Goal: Transaction & Acquisition: Purchase product/service

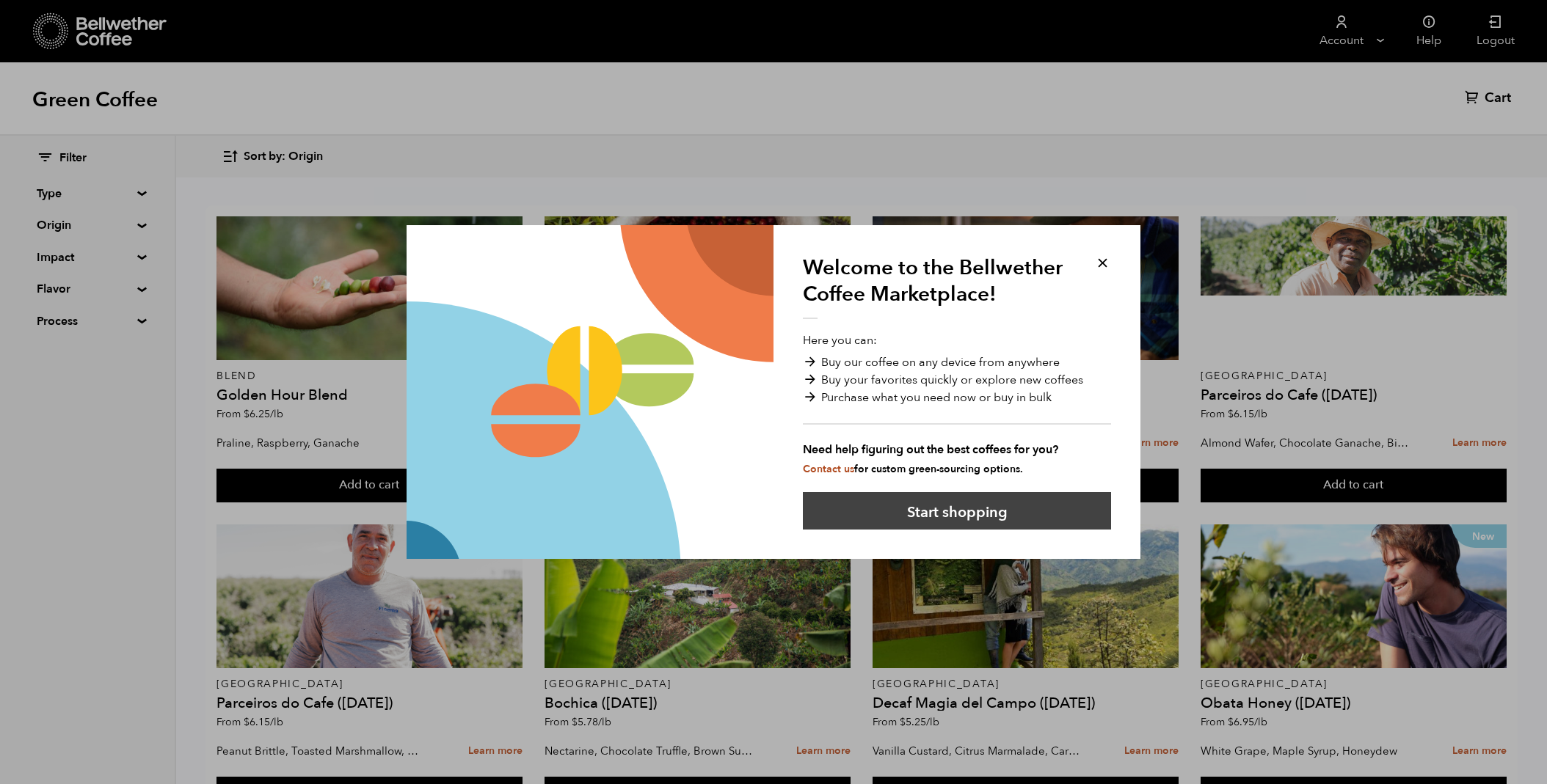
click at [938, 514] on button "Start shopping" at bounding box center [956, 511] width 308 height 38
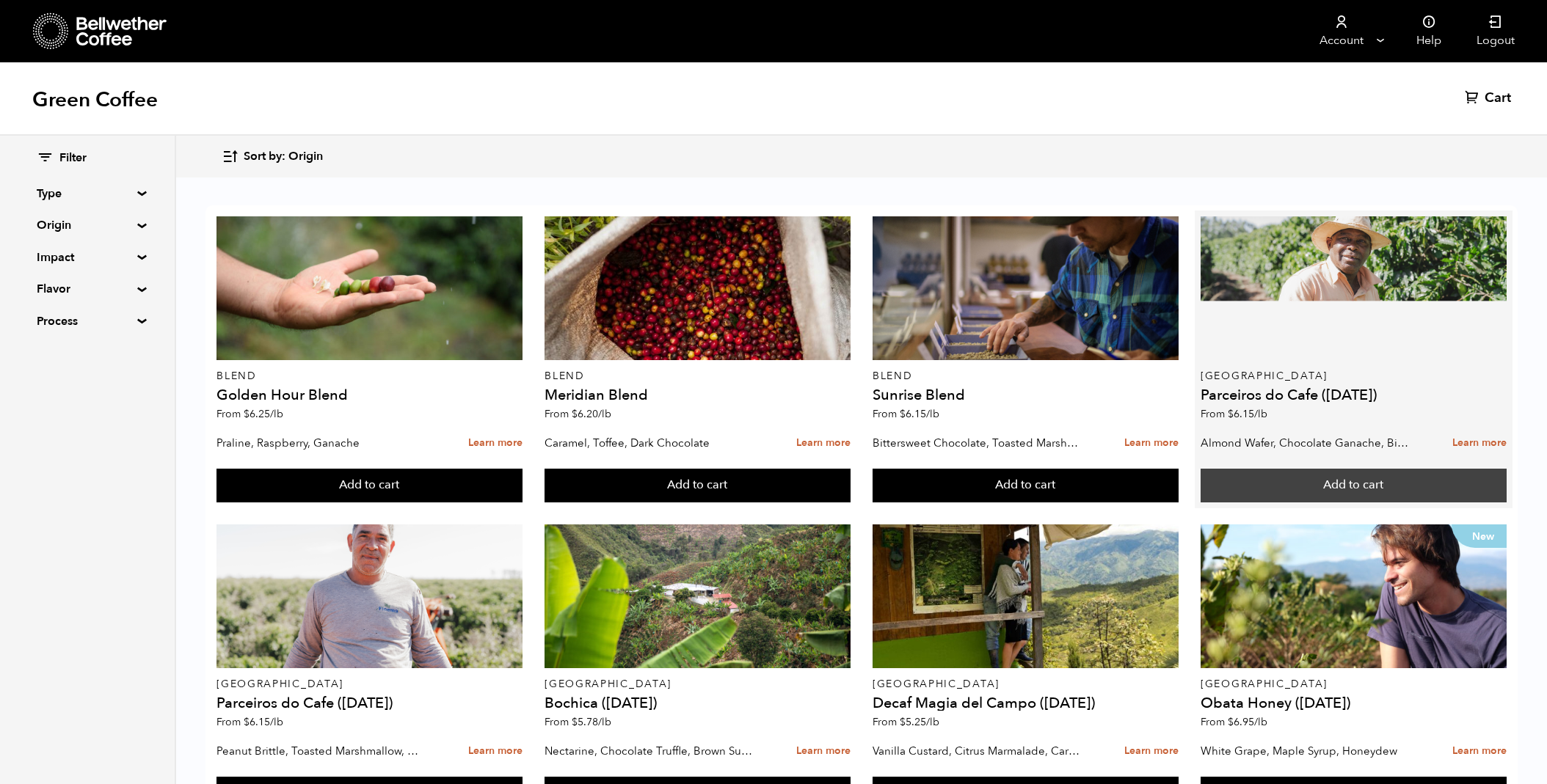
click at [1457, 475] on button "Add to cart" at bounding box center [1353, 485] width 306 height 34
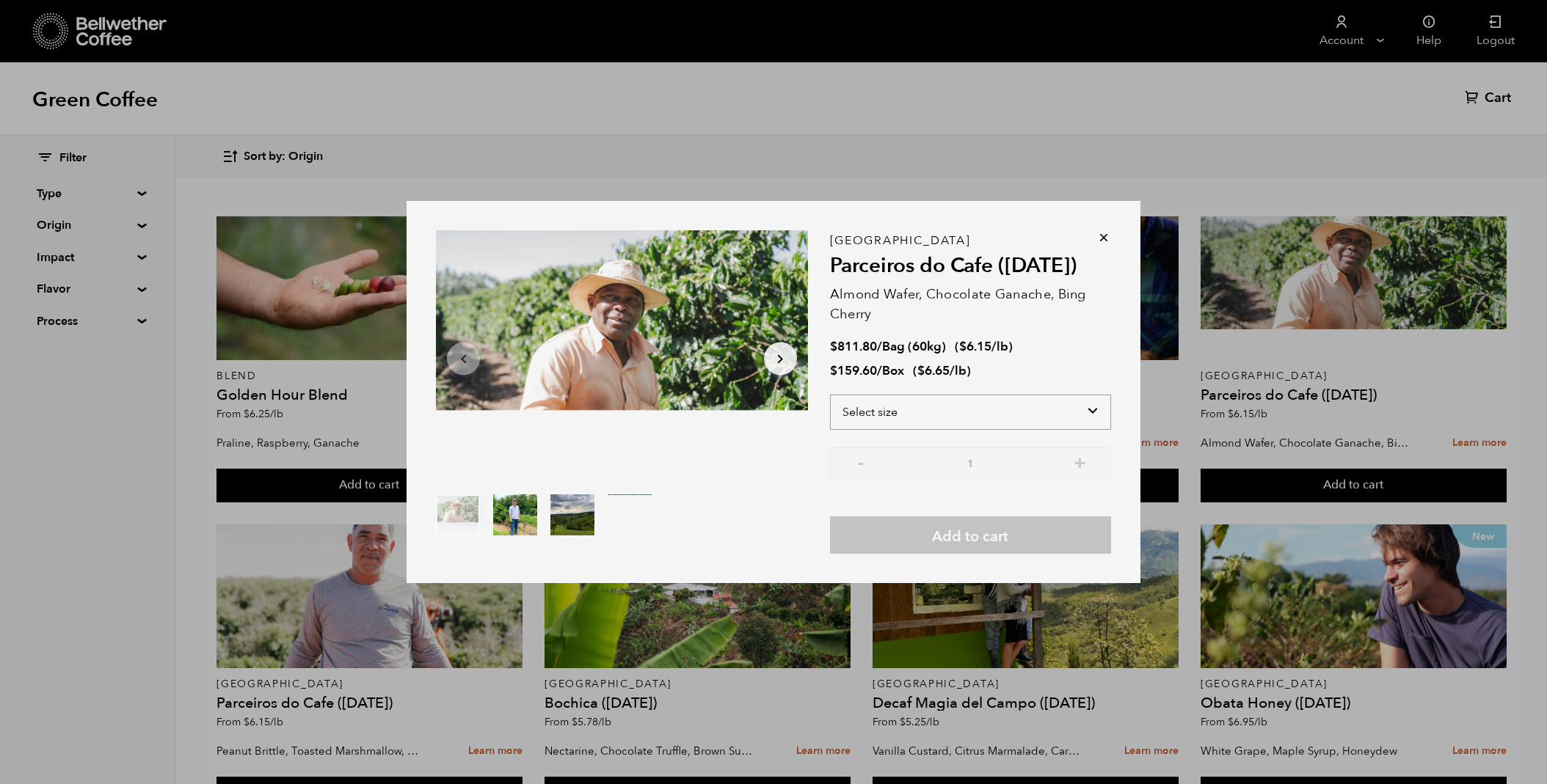
select select "box"
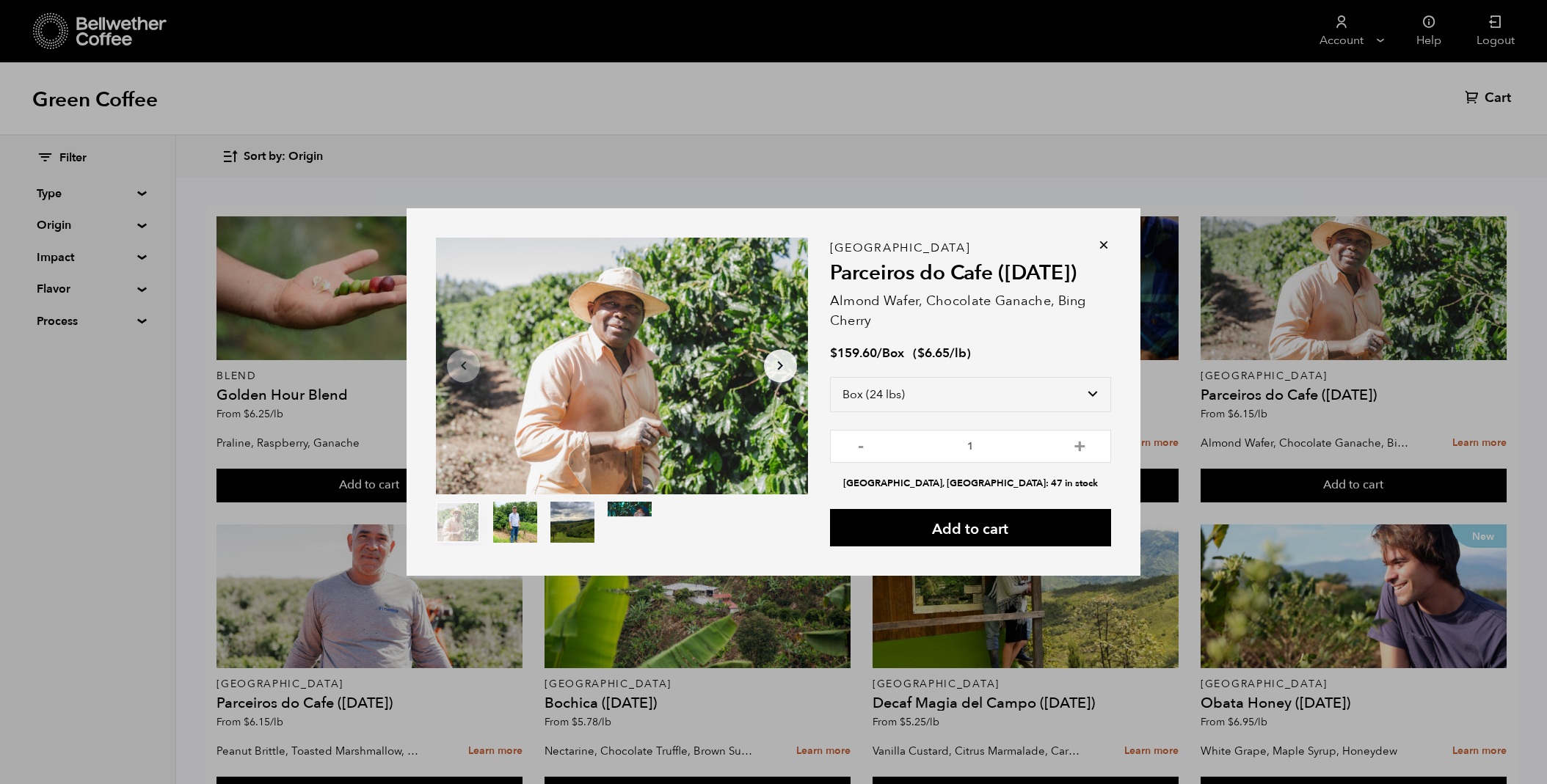
click at [1101, 247] on icon at bounding box center [1104, 245] width 15 height 15
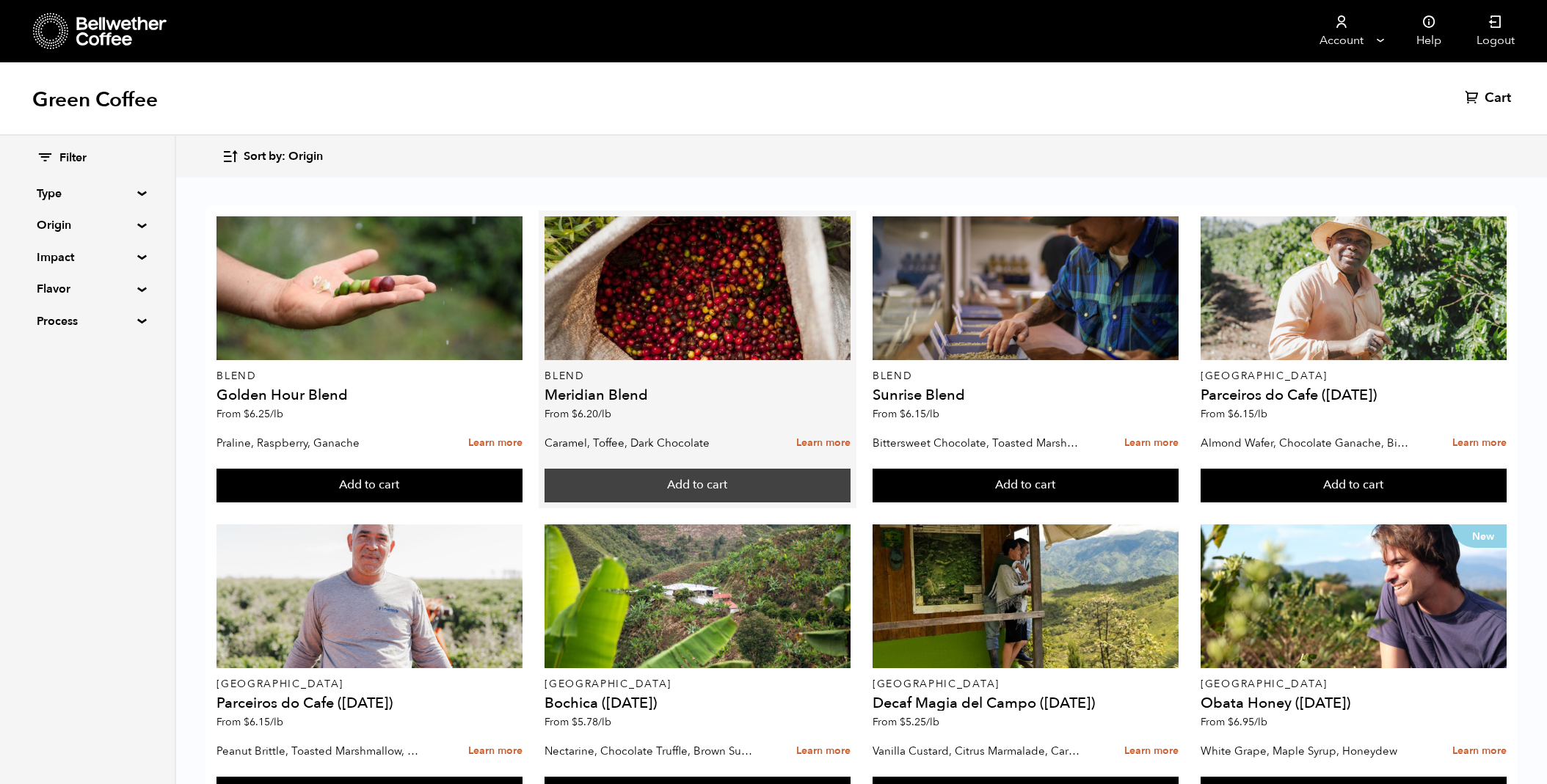
click at [718, 490] on button "Add to cart" at bounding box center [697, 485] width 306 height 34
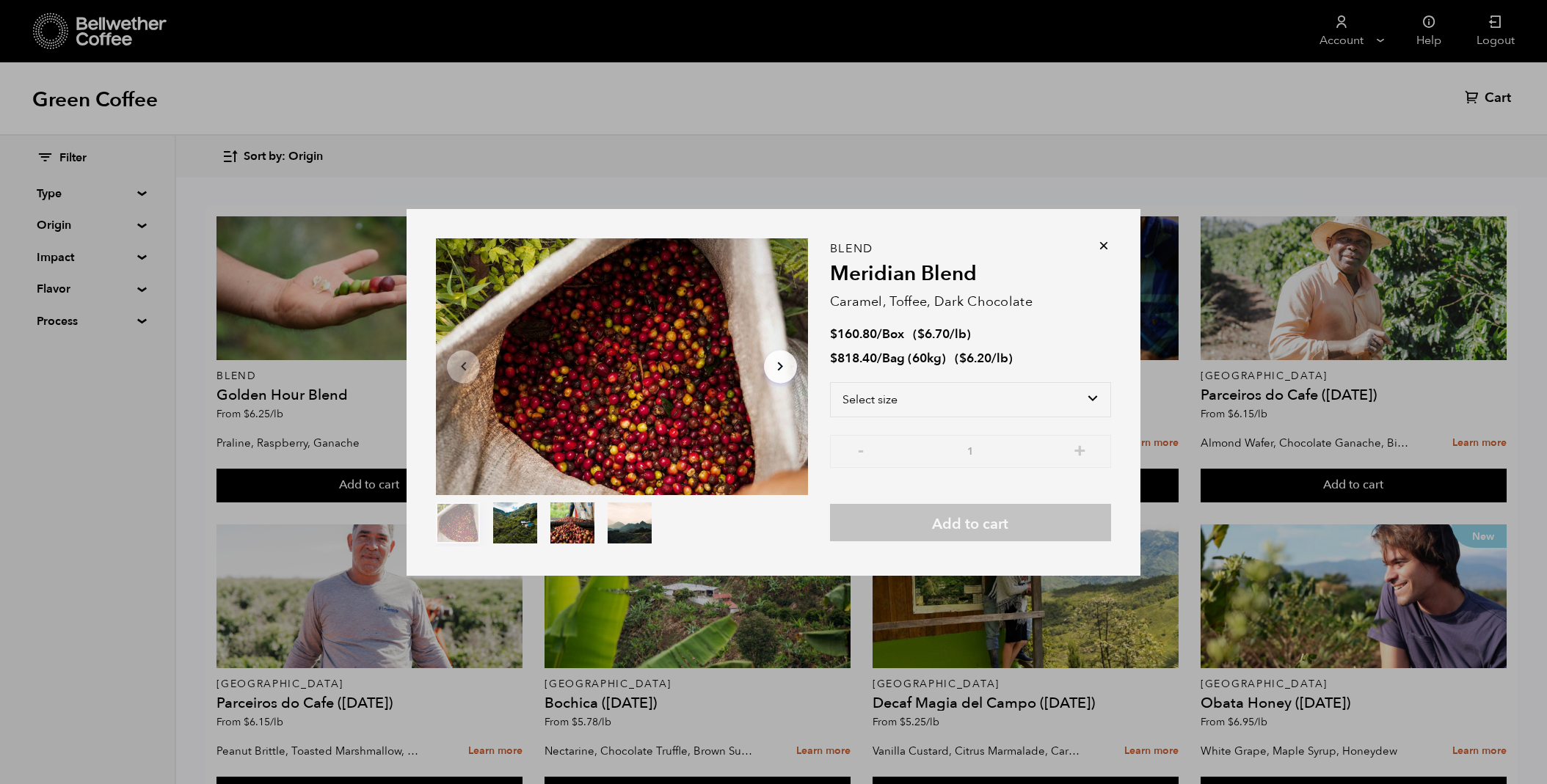
click at [1103, 247] on icon at bounding box center [1104, 246] width 15 height 15
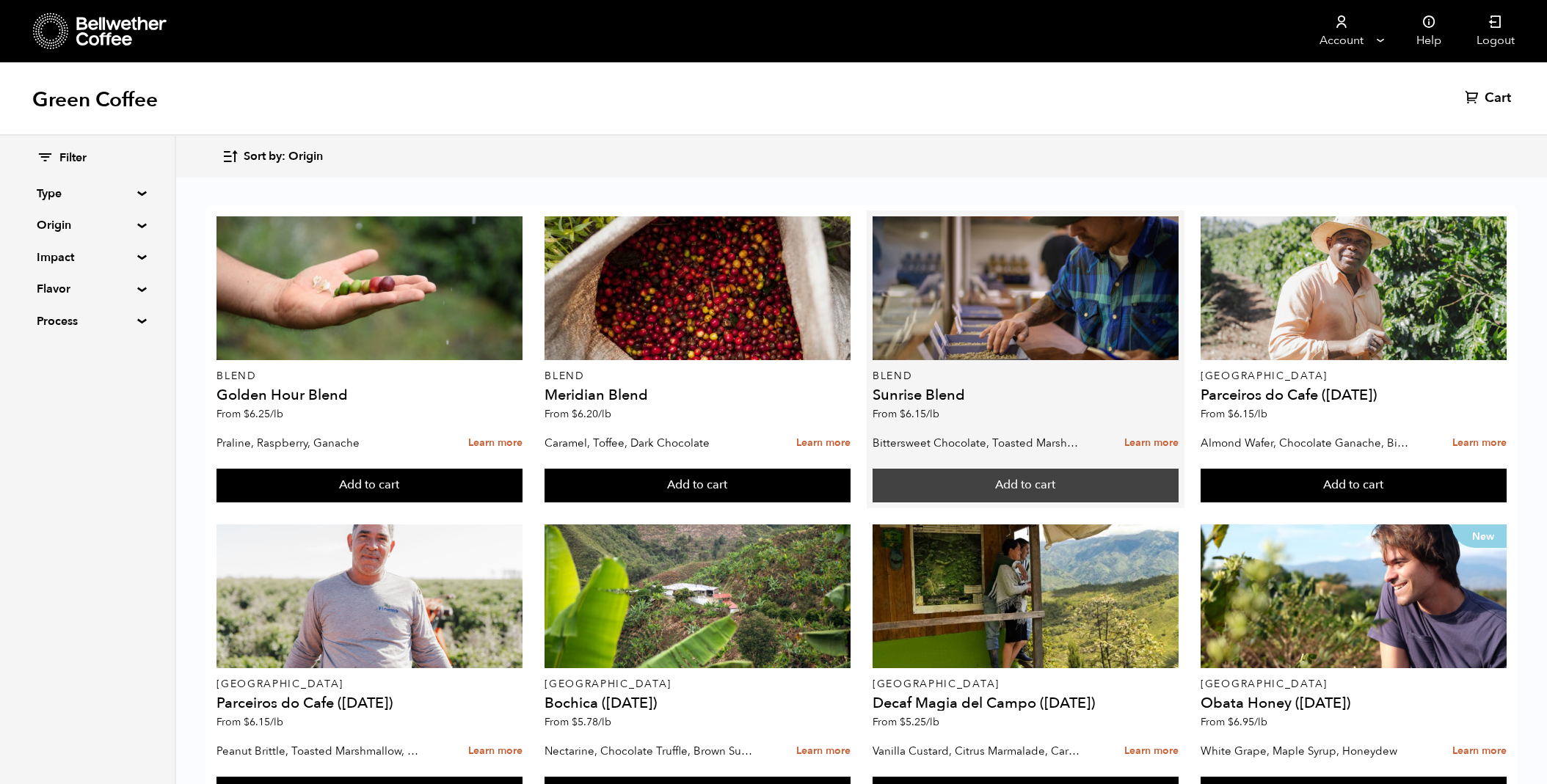
click at [976, 481] on button "Add to cart" at bounding box center [1025, 485] width 306 height 34
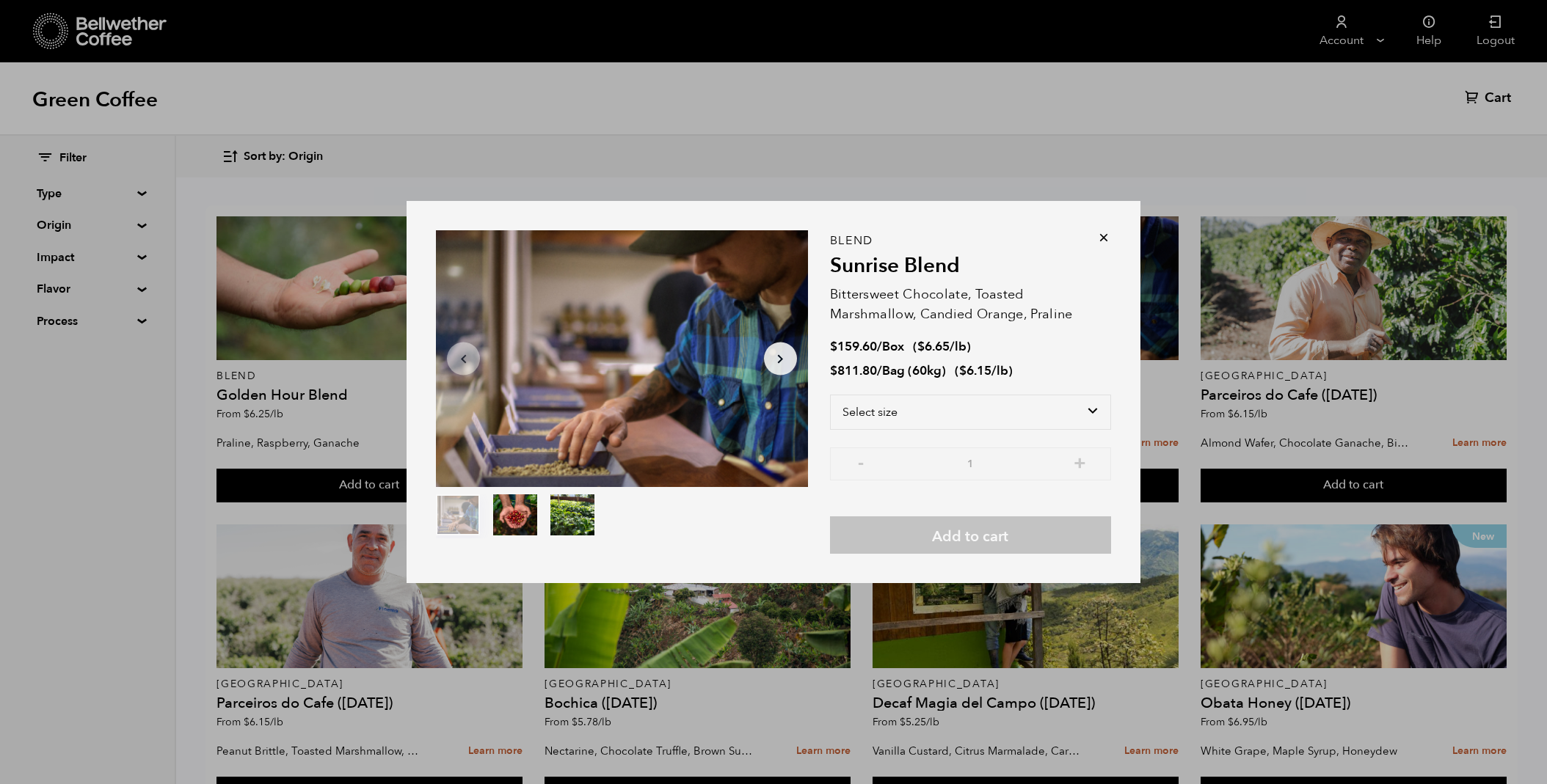
click at [1104, 238] on icon at bounding box center [1104, 238] width 15 height 15
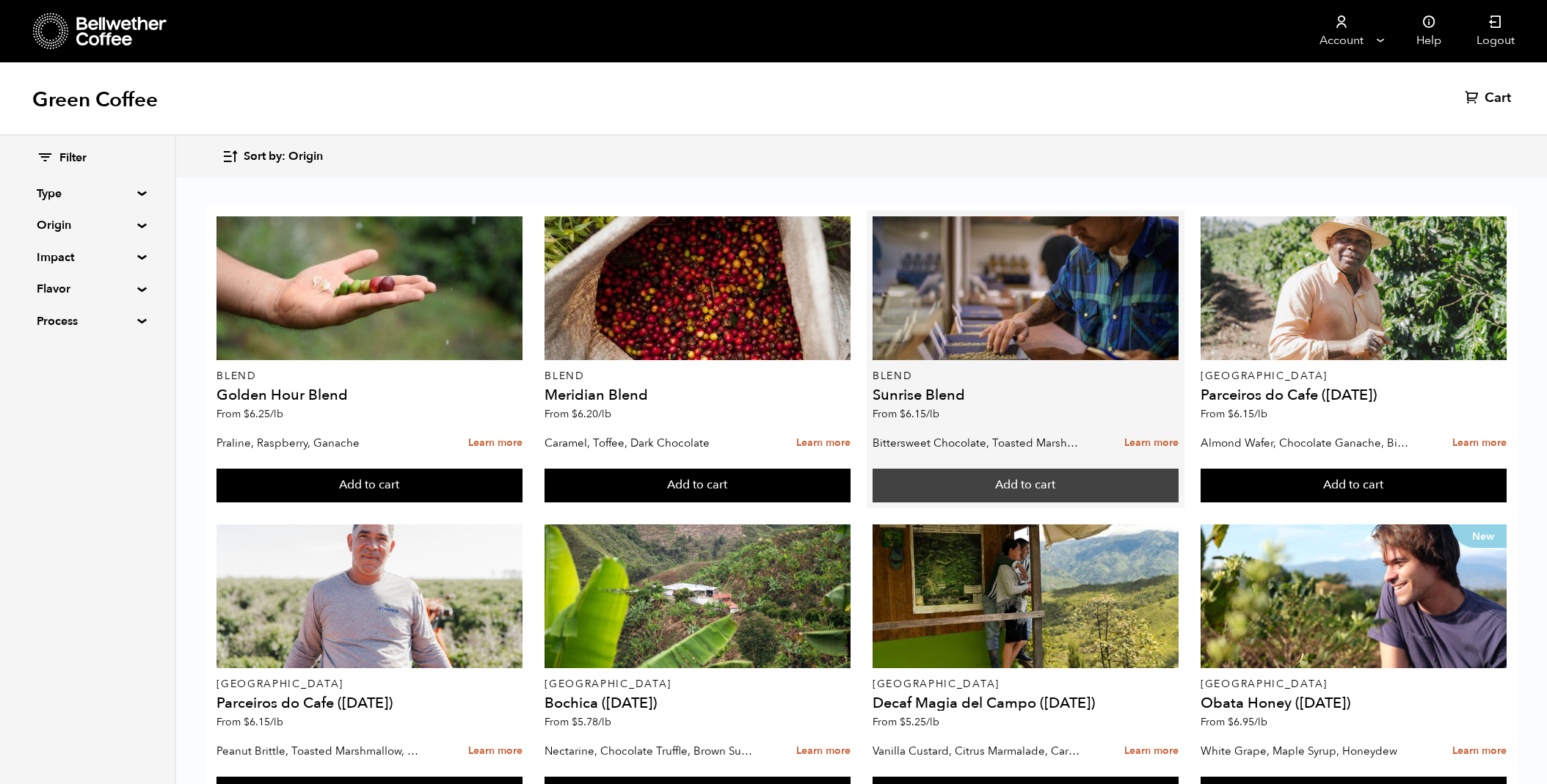
click at [1056, 478] on button "Add to cart" at bounding box center [1025, 485] width 306 height 34
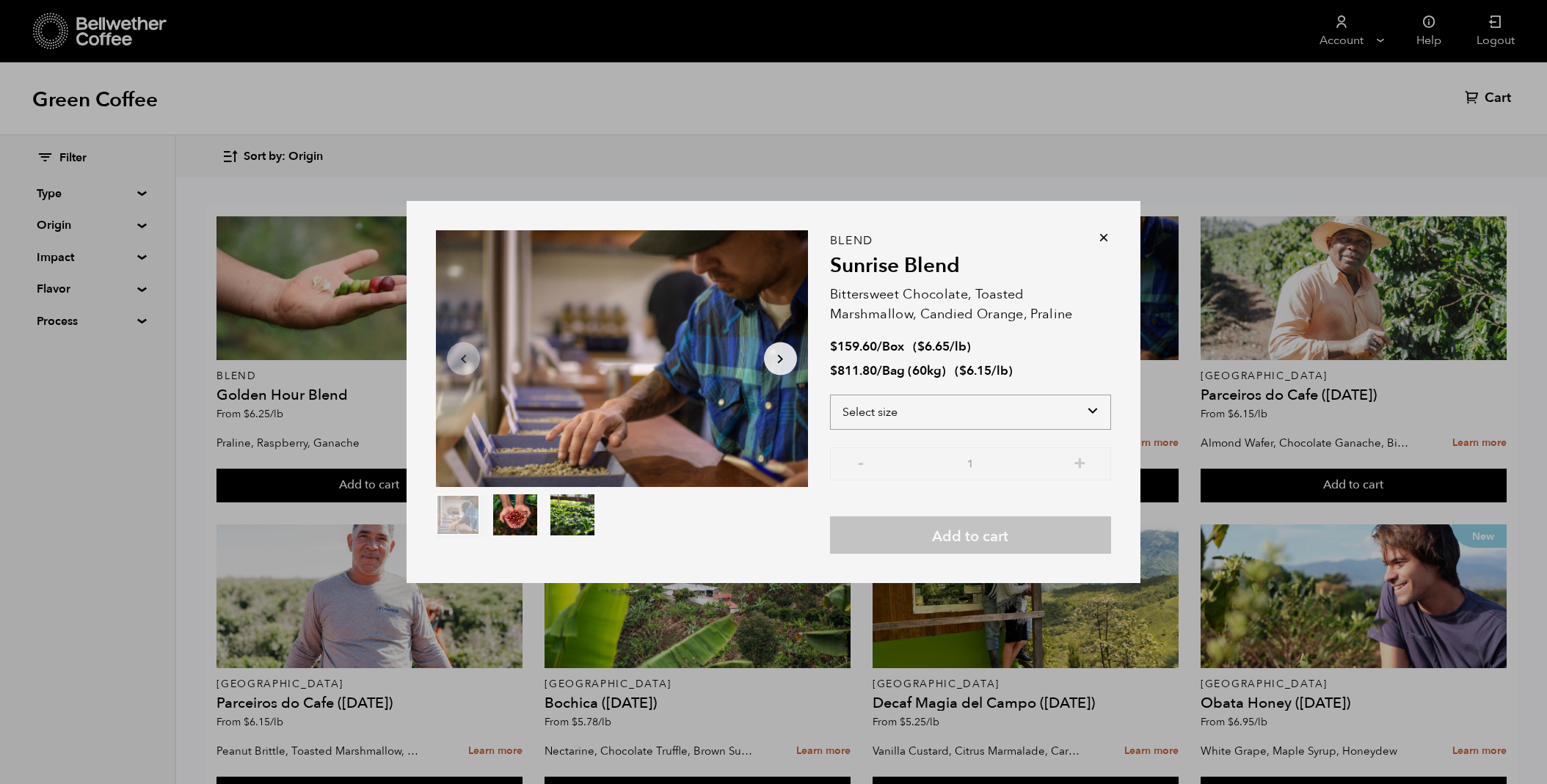
select select "box"
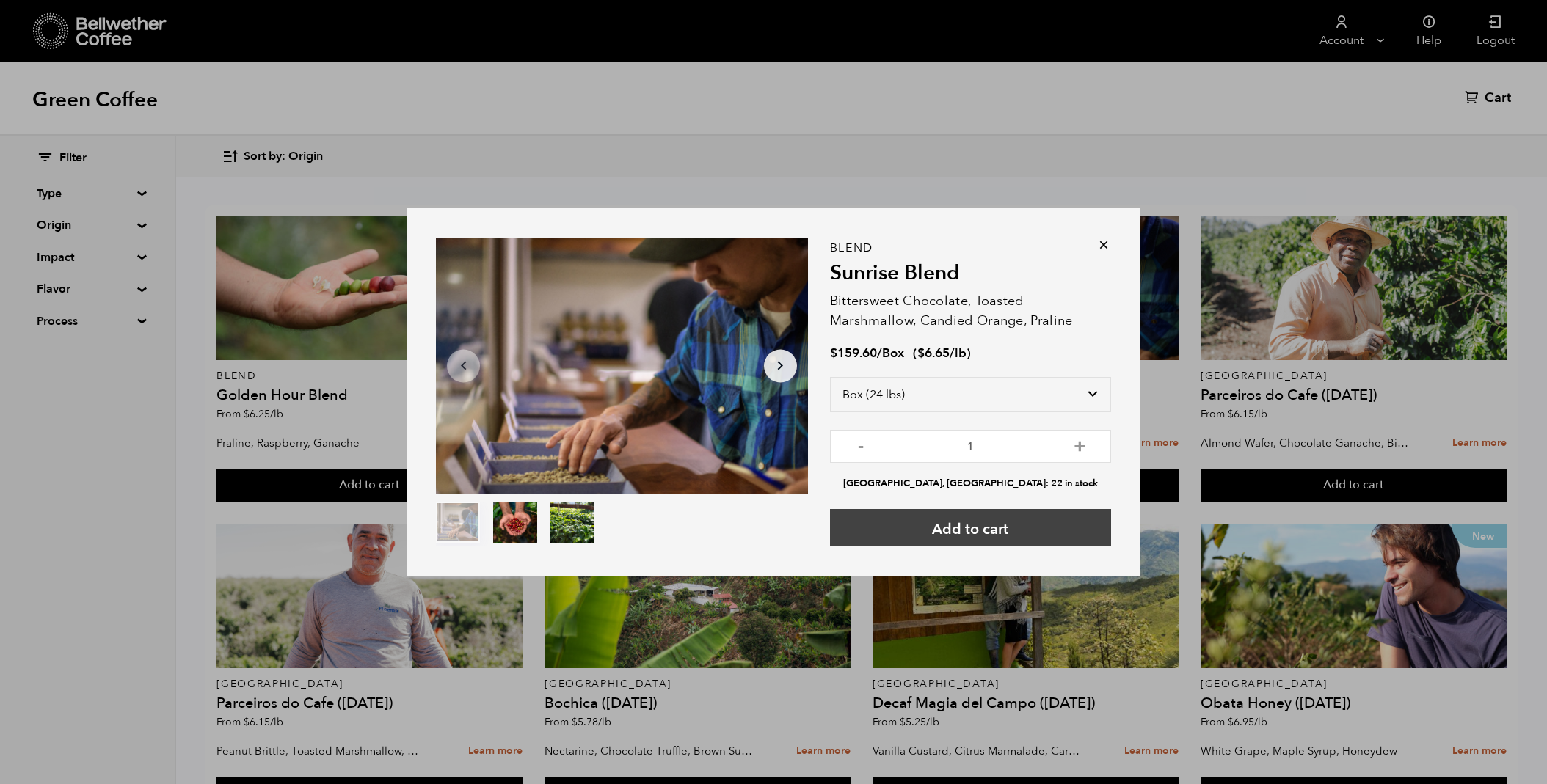
click at [980, 526] on button "Add to cart" at bounding box center [971, 528] width 281 height 38
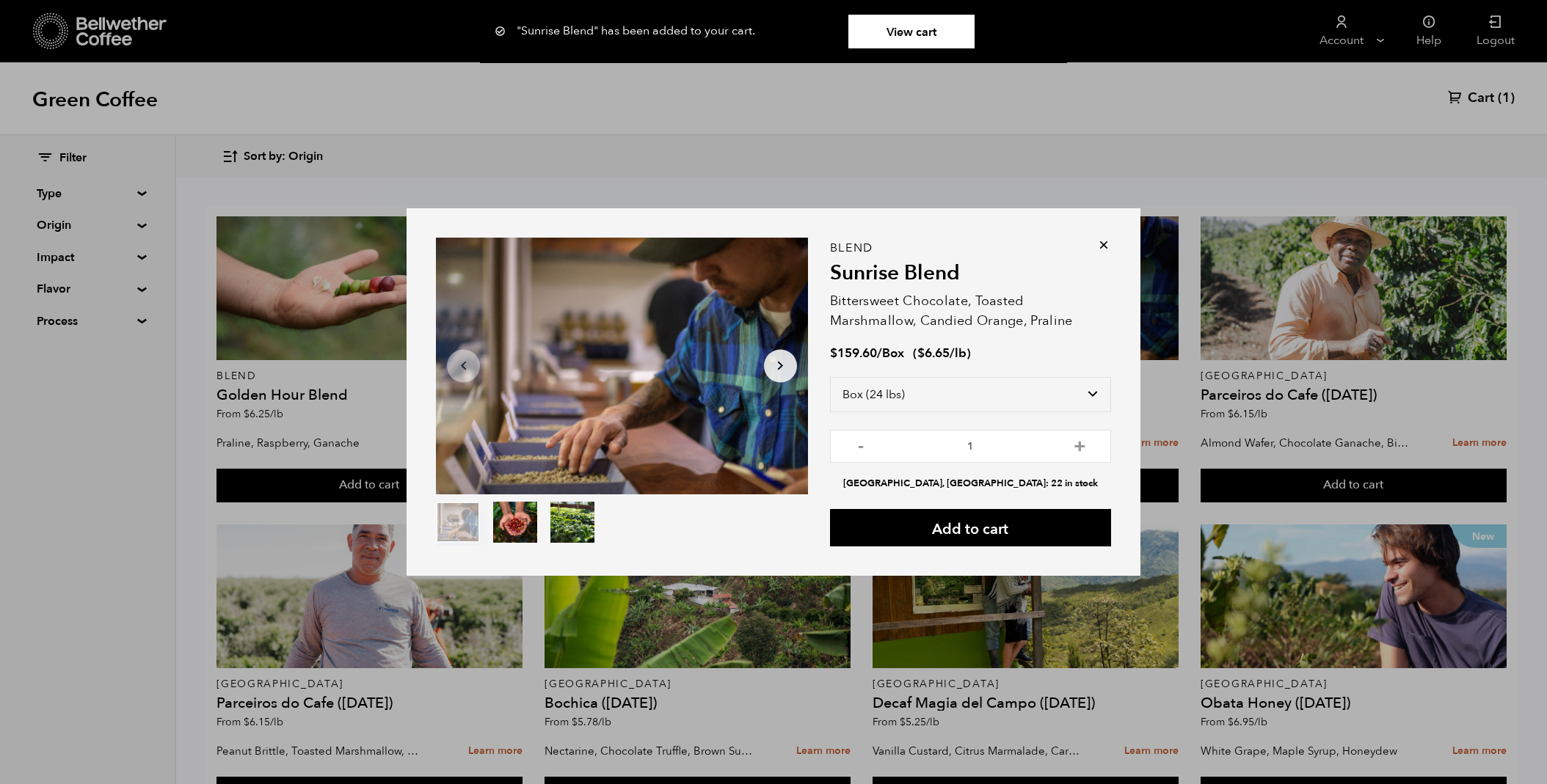
click at [1103, 249] on icon at bounding box center [1104, 245] width 15 height 15
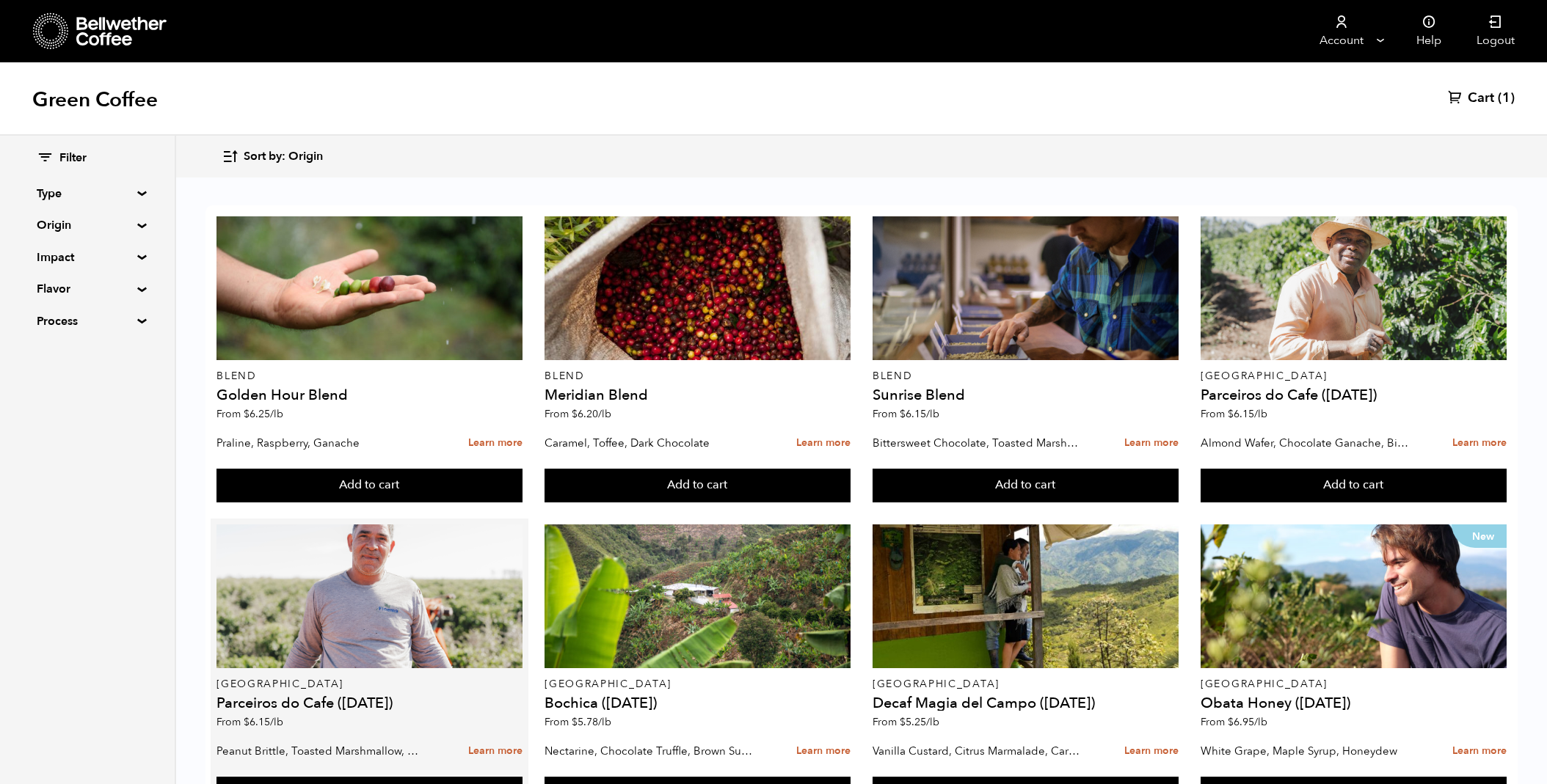
scroll to position [339, 0]
click at [379, 776] on button "Add to cart" at bounding box center [369, 793] width 306 height 34
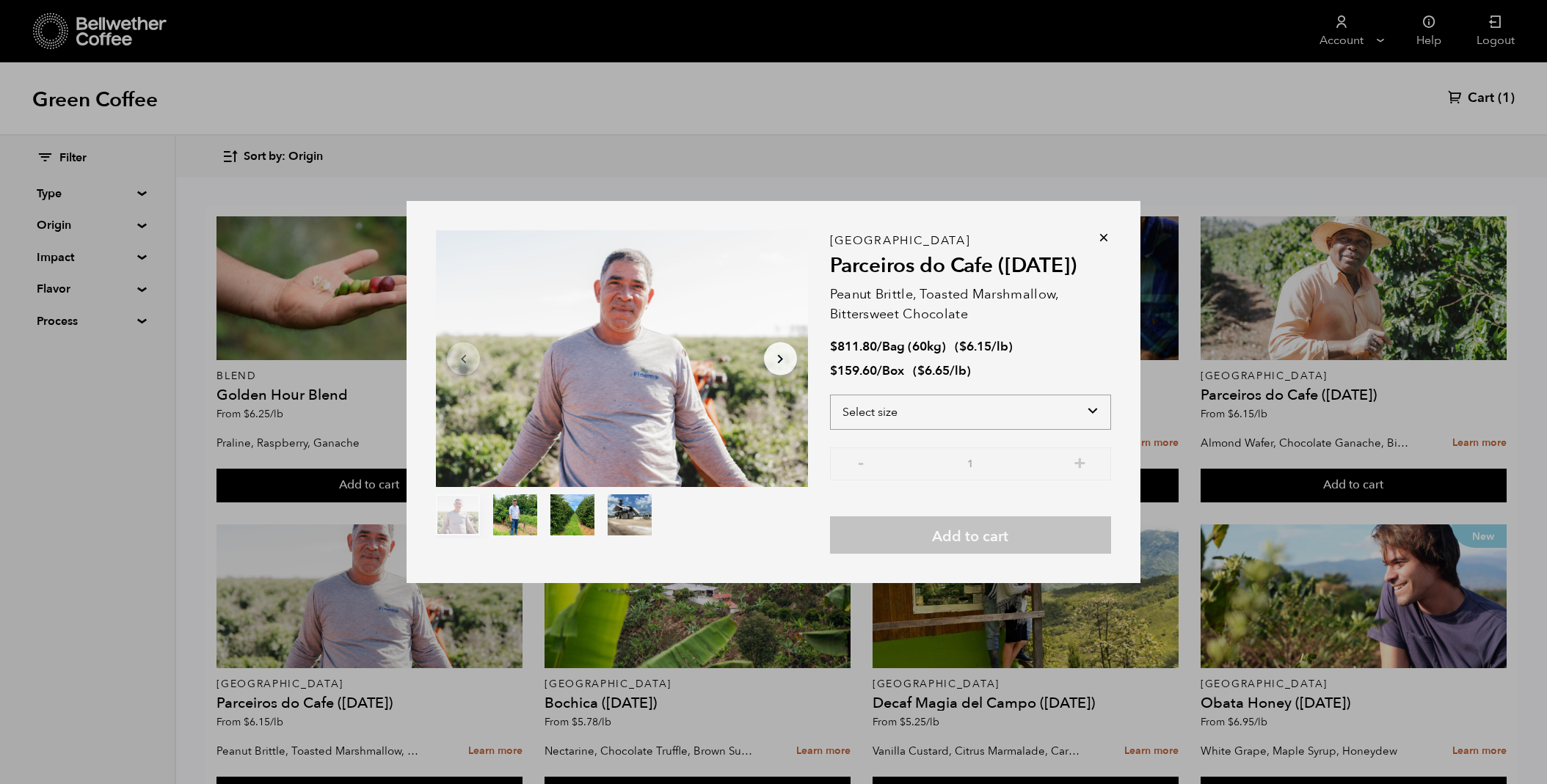
select select "box"
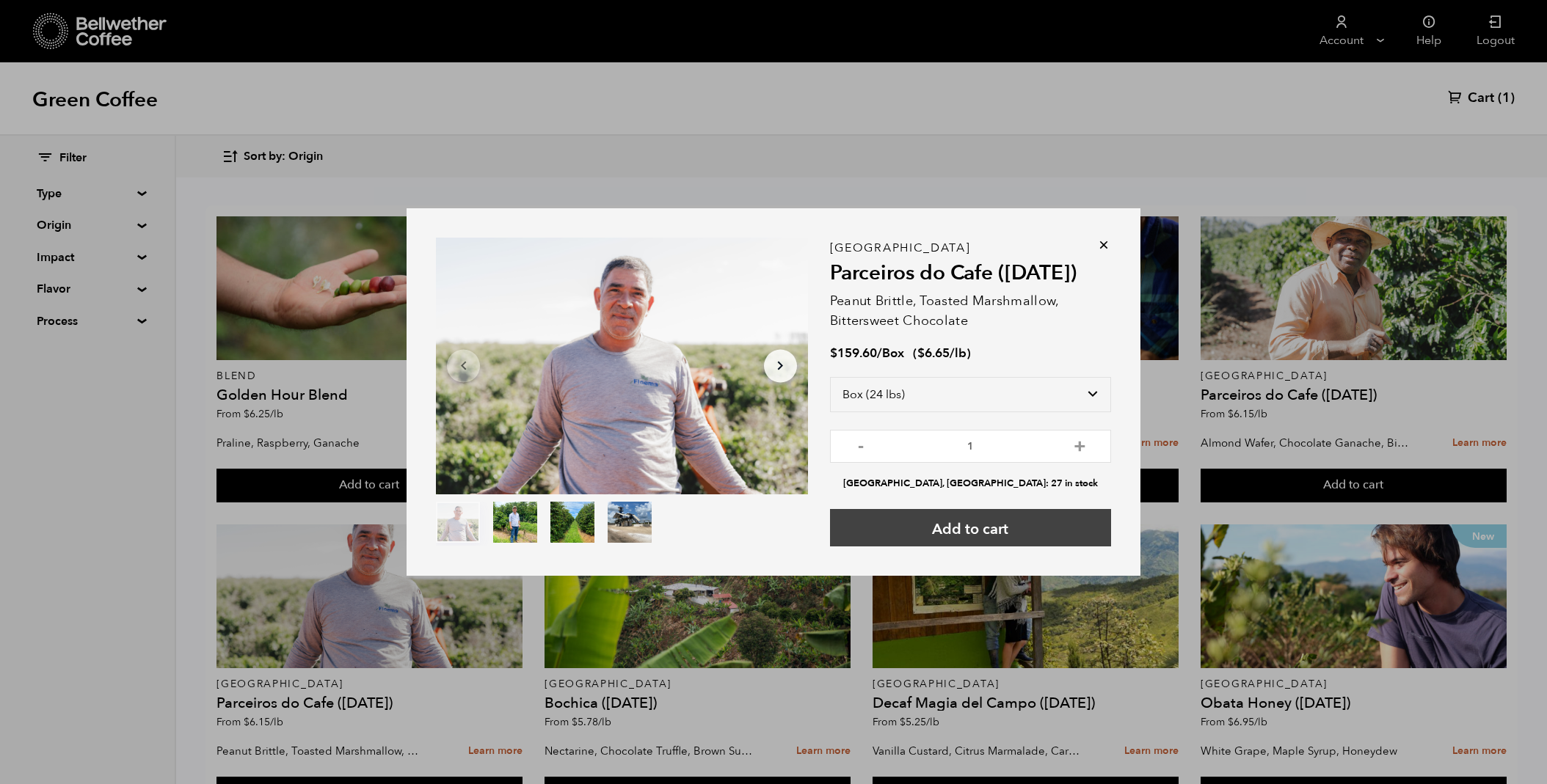
click at [970, 530] on button "Add to cart" at bounding box center [971, 528] width 281 height 38
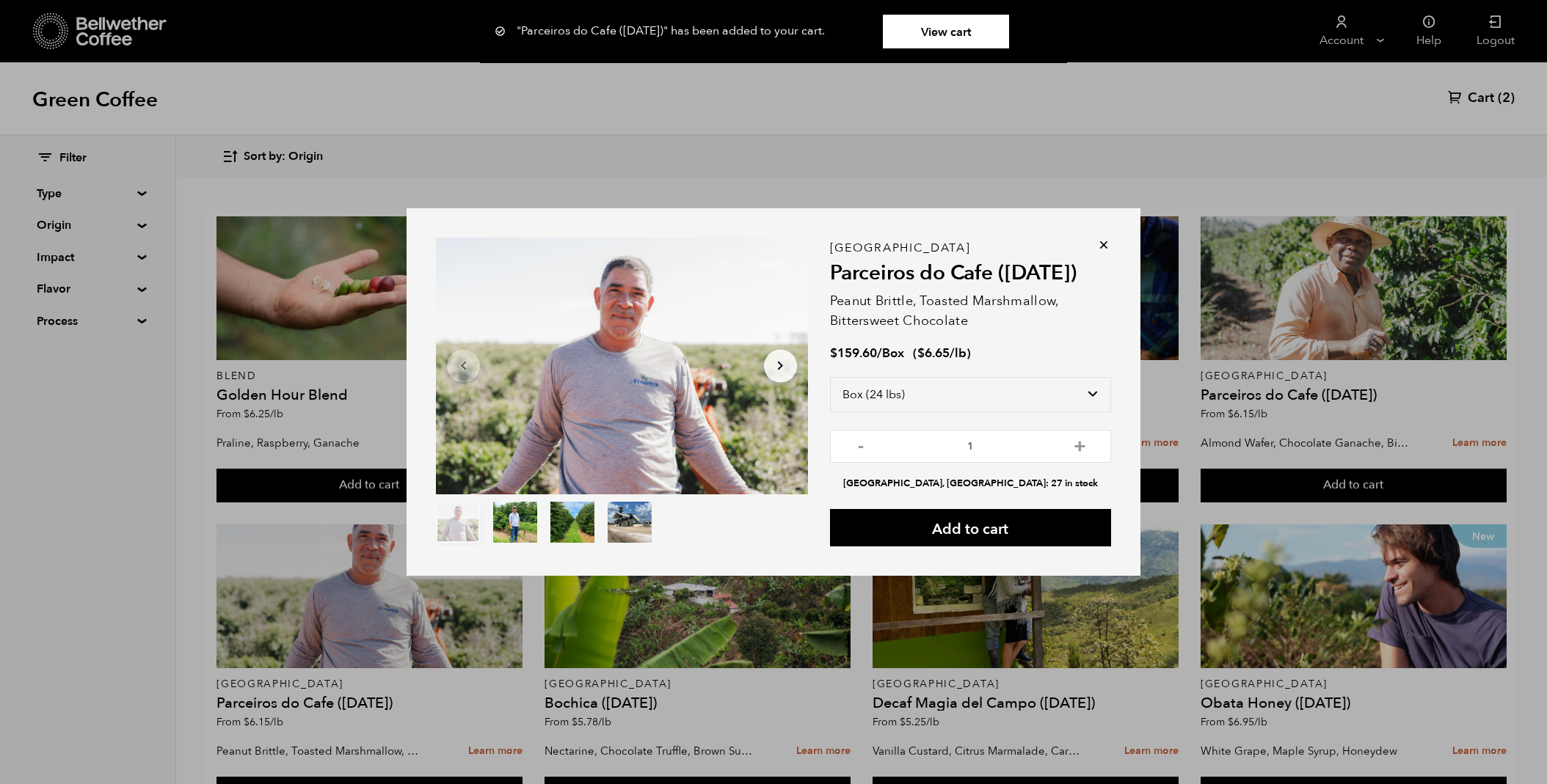
click at [1107, 246] on icon at bounding box center [1104, 245] width 15 height 15
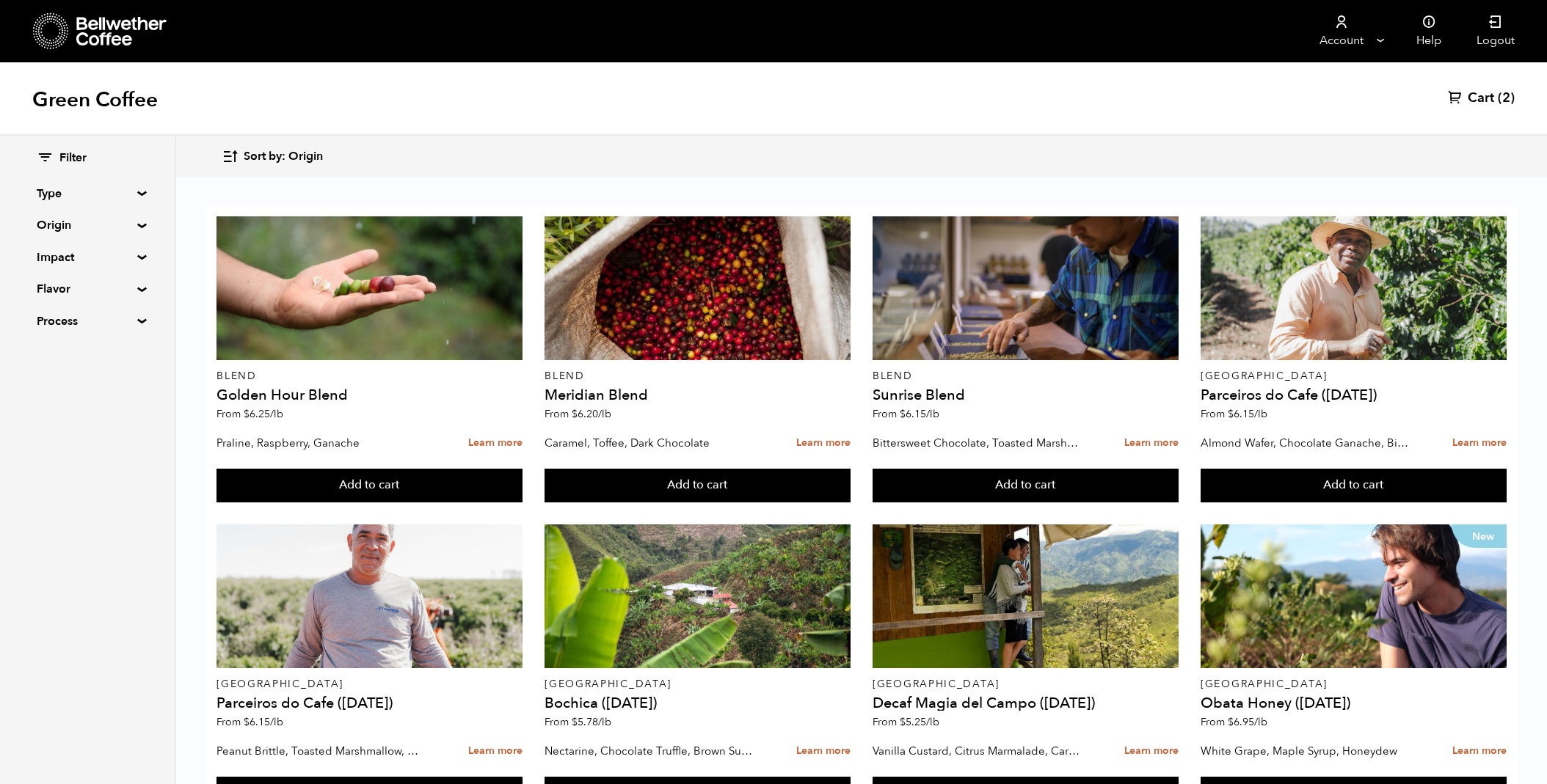
scroll to position [819, 0]
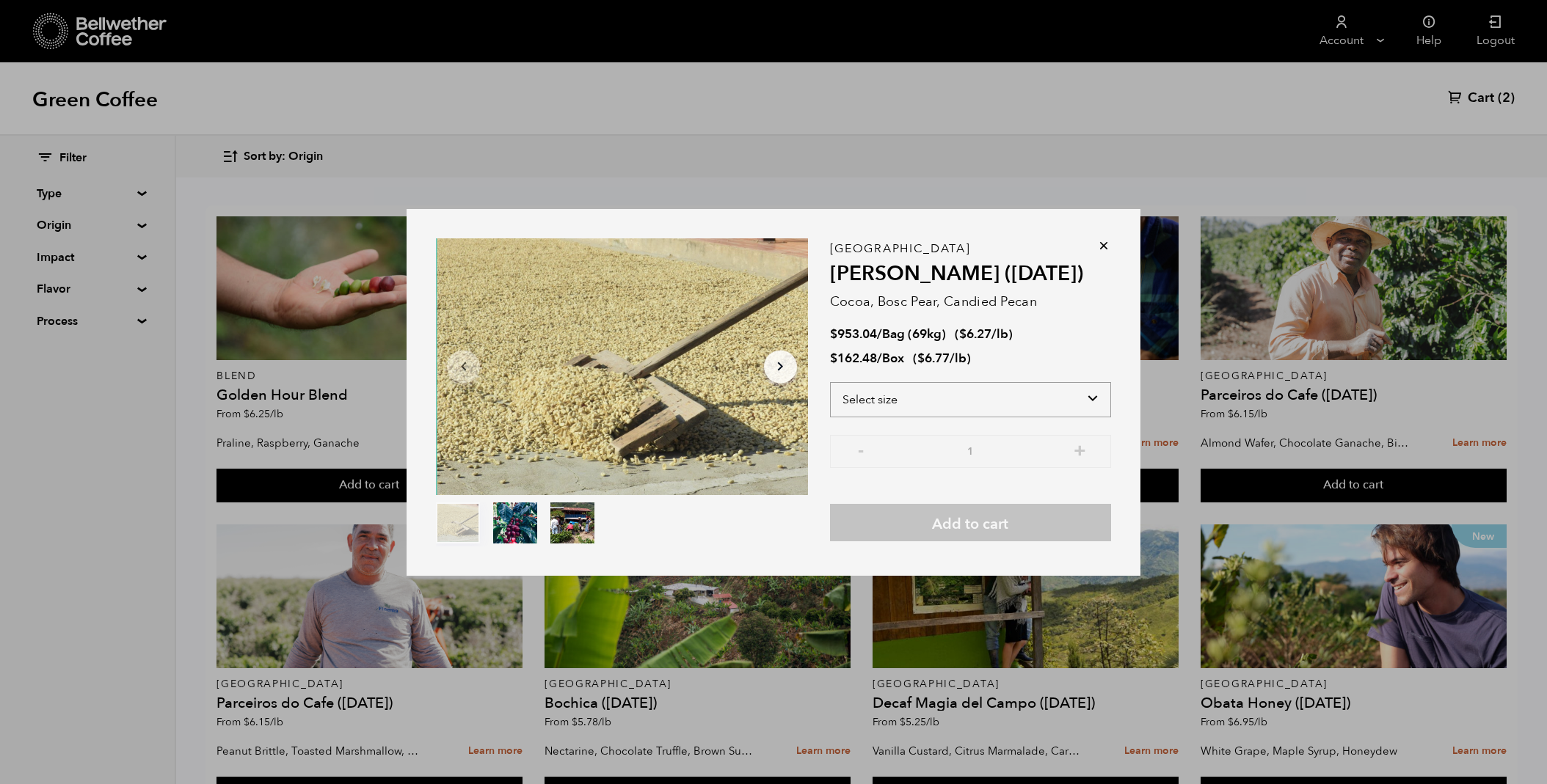
select select "box"
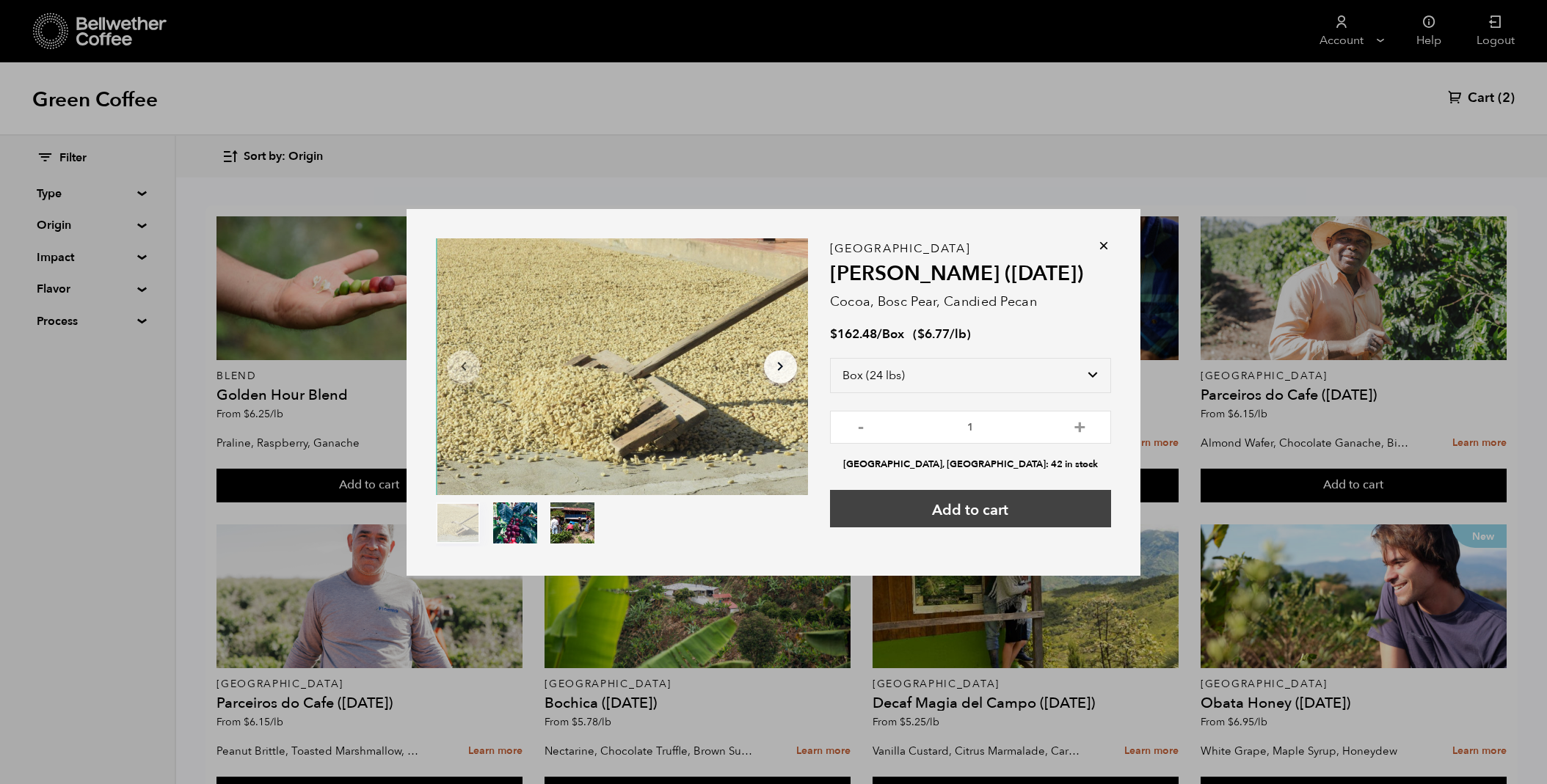
click at [957, 509] on button "Add to cart" at bounding box center [971, 508] width 281 height 38
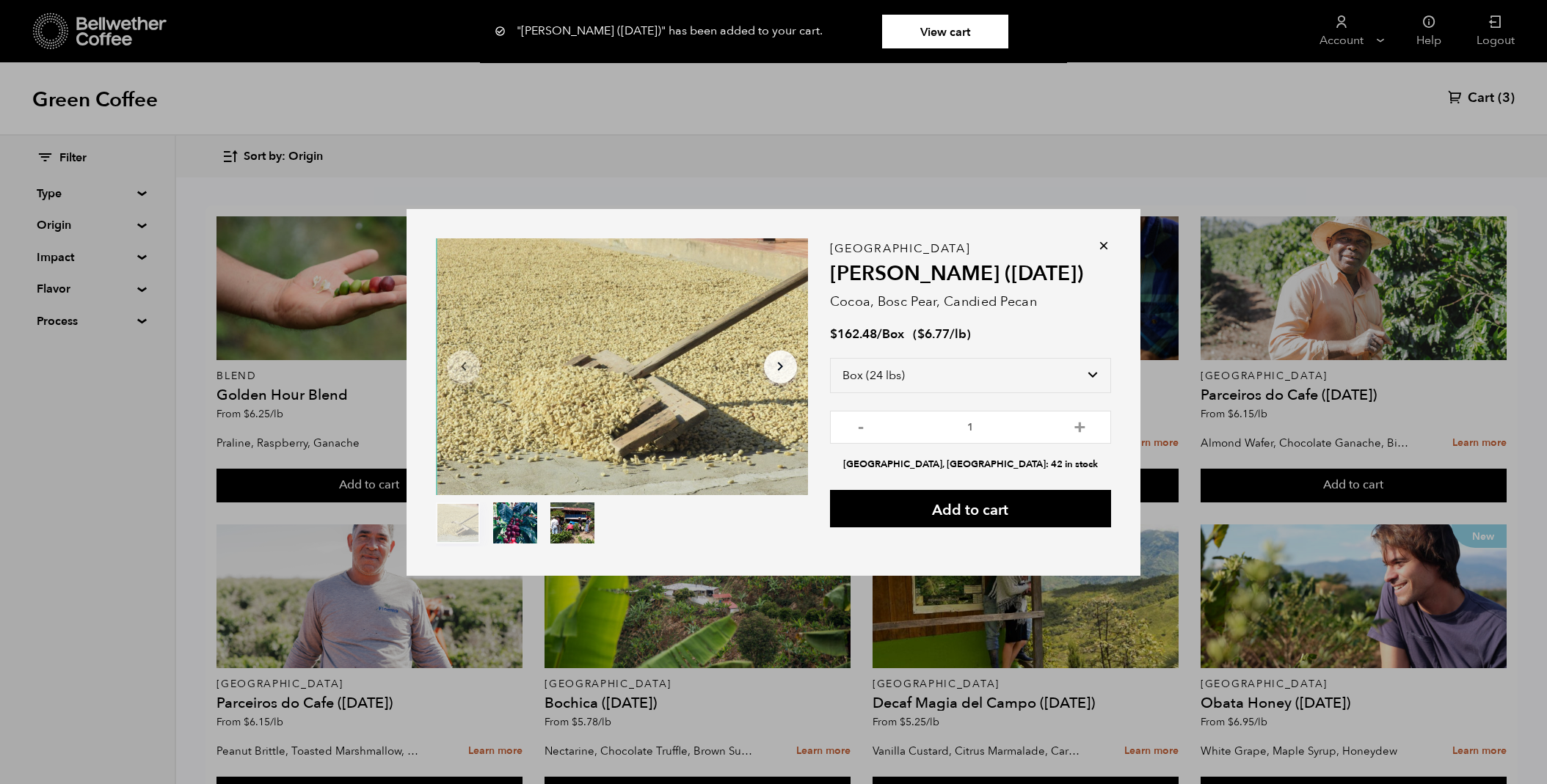
click at [1103, 246] on icon at bounding box center [1104, 246] width 15 height 15
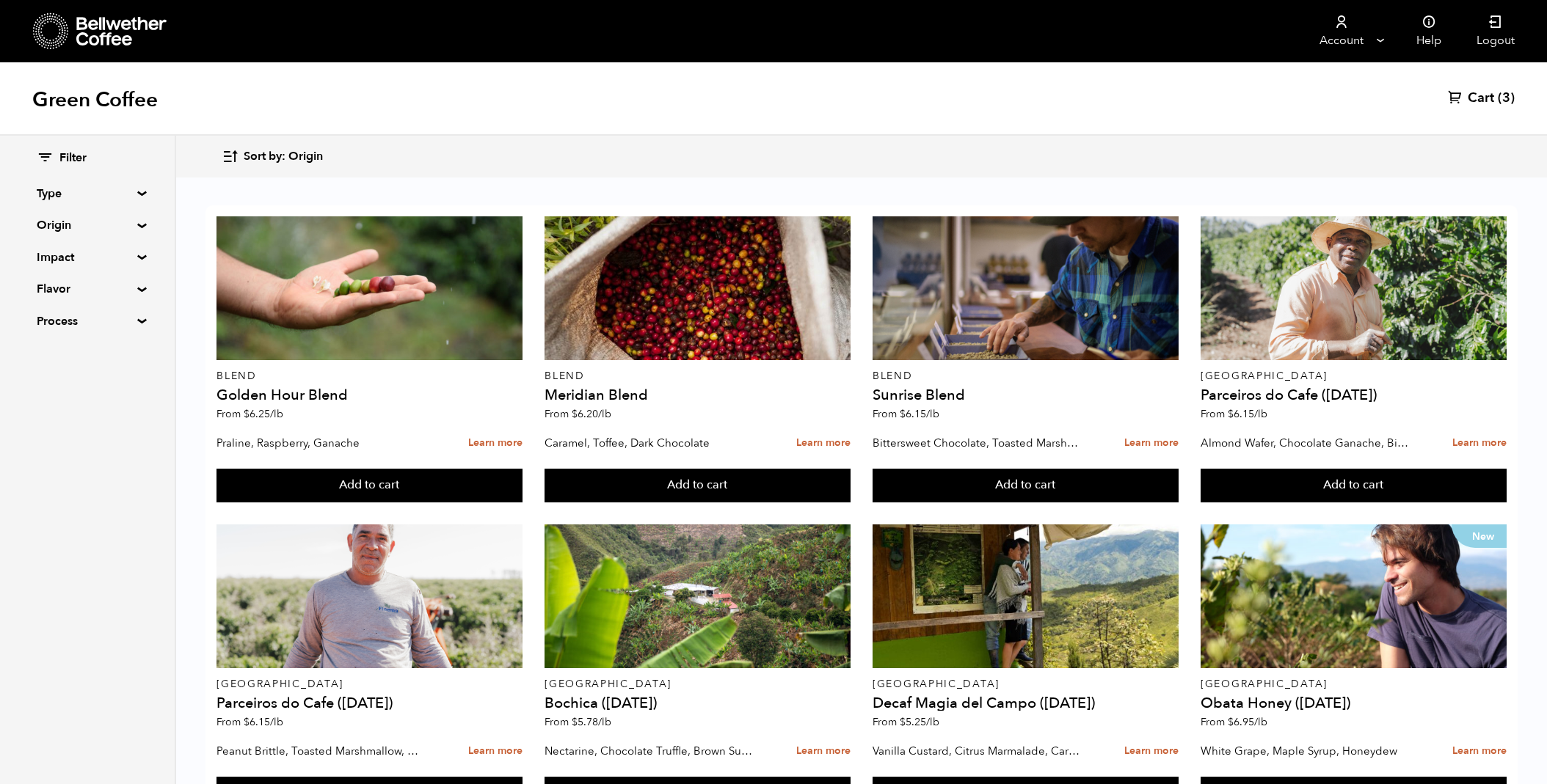
click at [1491, 97] on span "Cart" at bounding box center [1480, 98] width 26 height 17
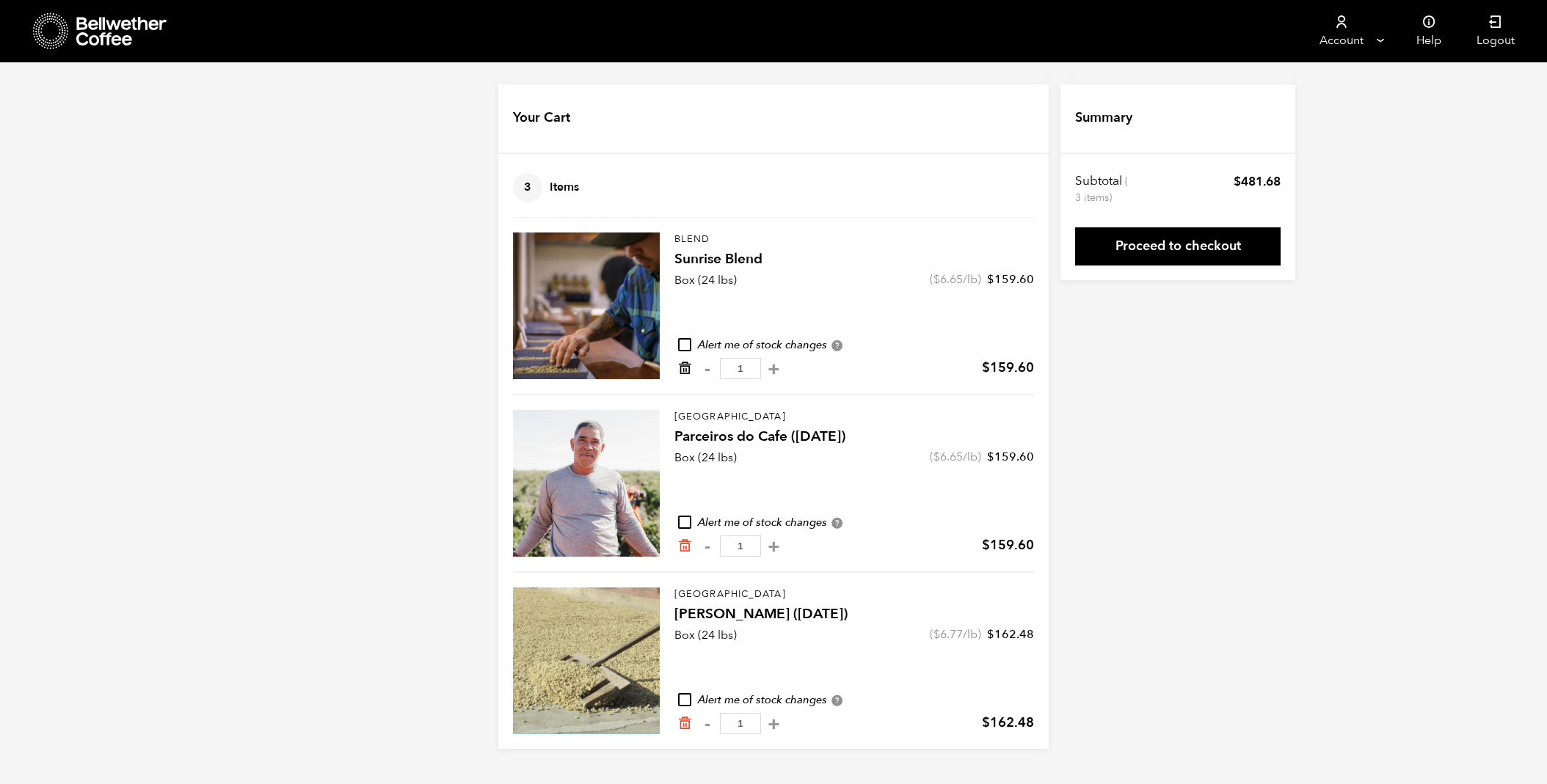
click at [684, 369] on icon "Remove from cart" at bounding box center [684, 368] width 15 height 15
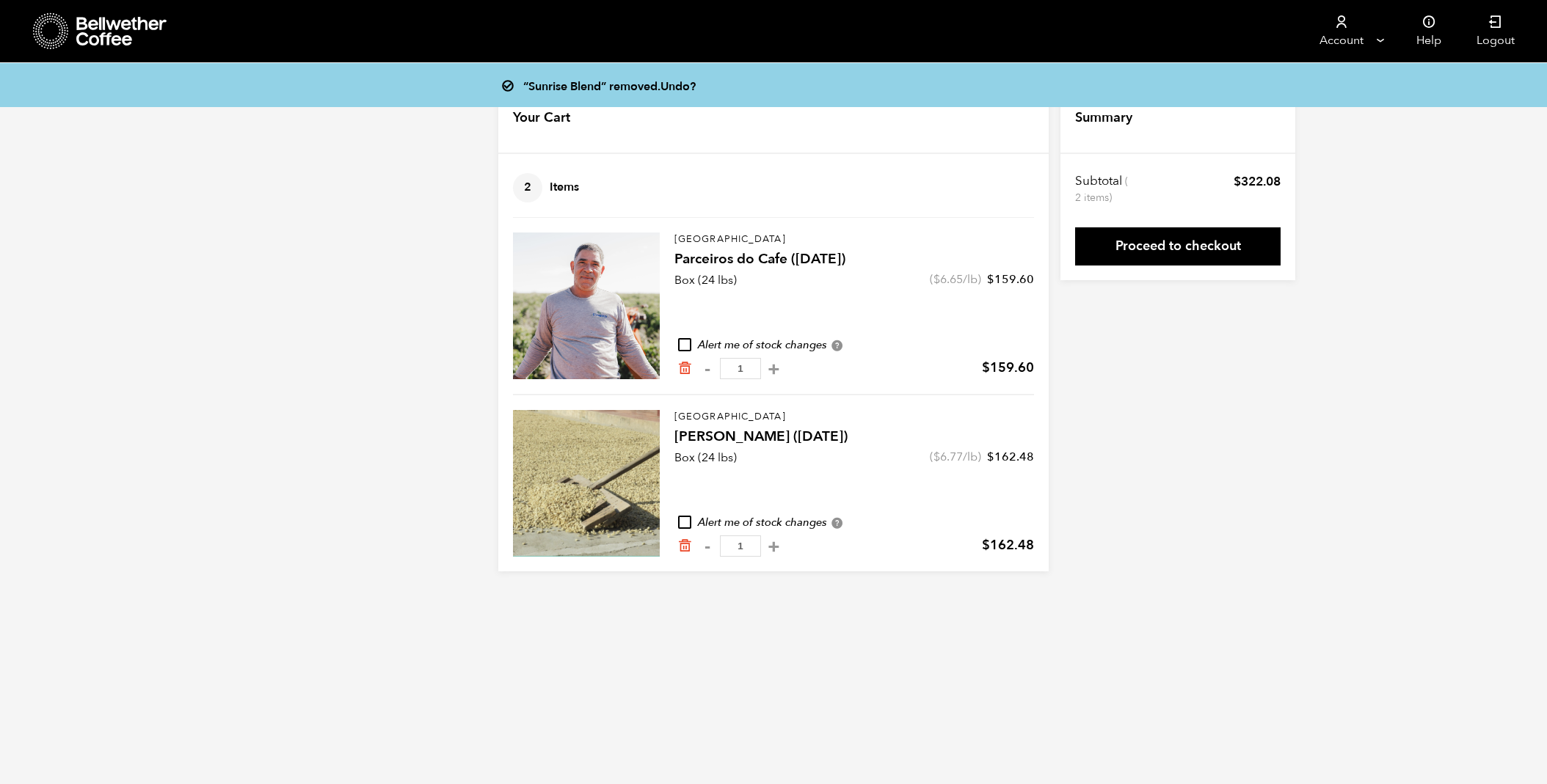
click at [153, 199] on div "“Sunrise Blend” removed. Undo? Your Cart 2 Items Update cart 2 Items Brazil Par…" at bounding box center [773, 327] width 1547 height 487
